Goal: Task Accomplishment & Management: Use online tool/utility

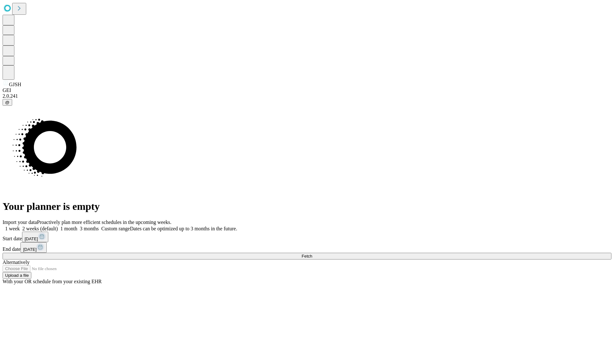
click at [312, 253] on span "Fetch" at bounding box center [307, 255] width 11 height 5
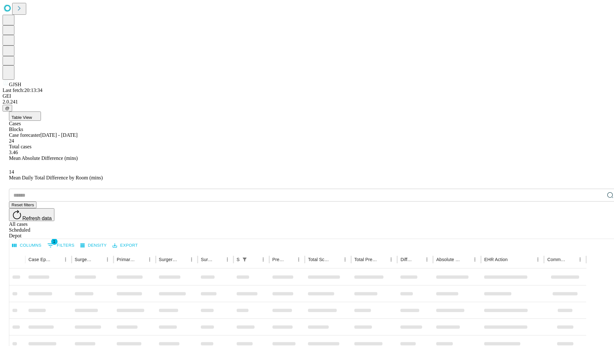
click at [598, 233] on div "Depot" at bounding box center [313, 236] width 609 height 6
